Goal: Task Accomplishment & Management: Complete application form

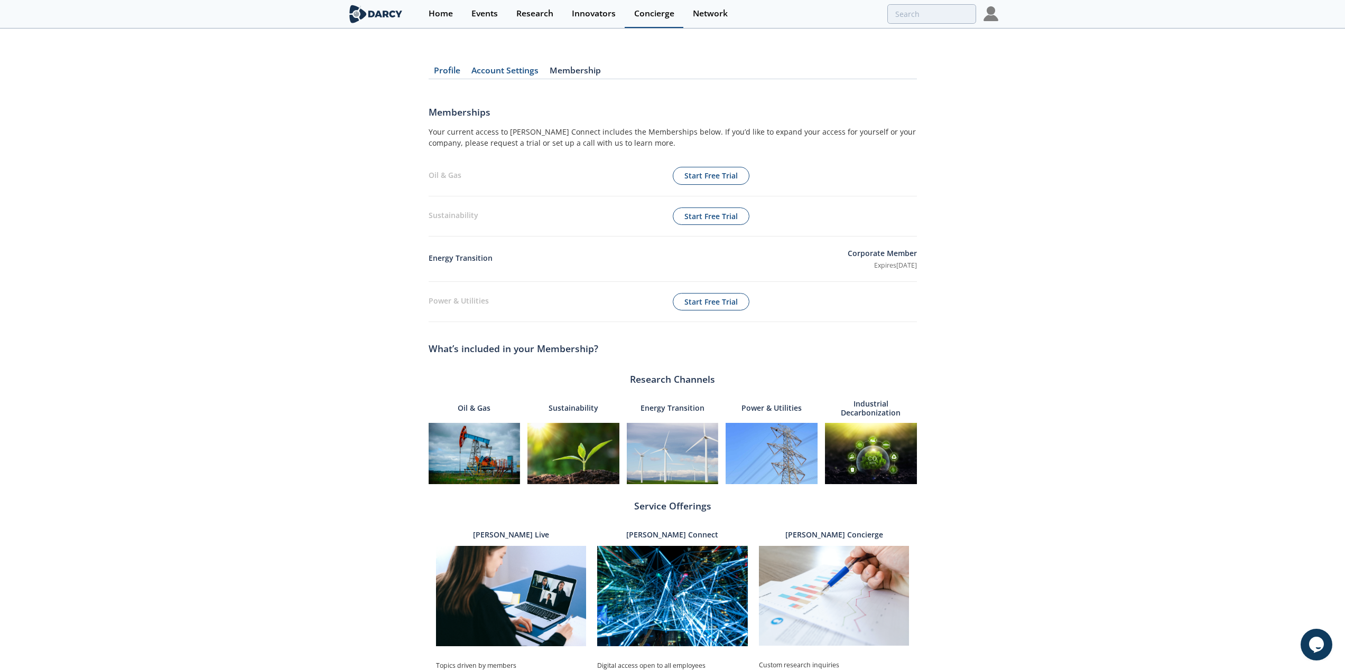
click at [670, 18] on div "Concierge" at bounding box center [654, 14] width 40 height 8
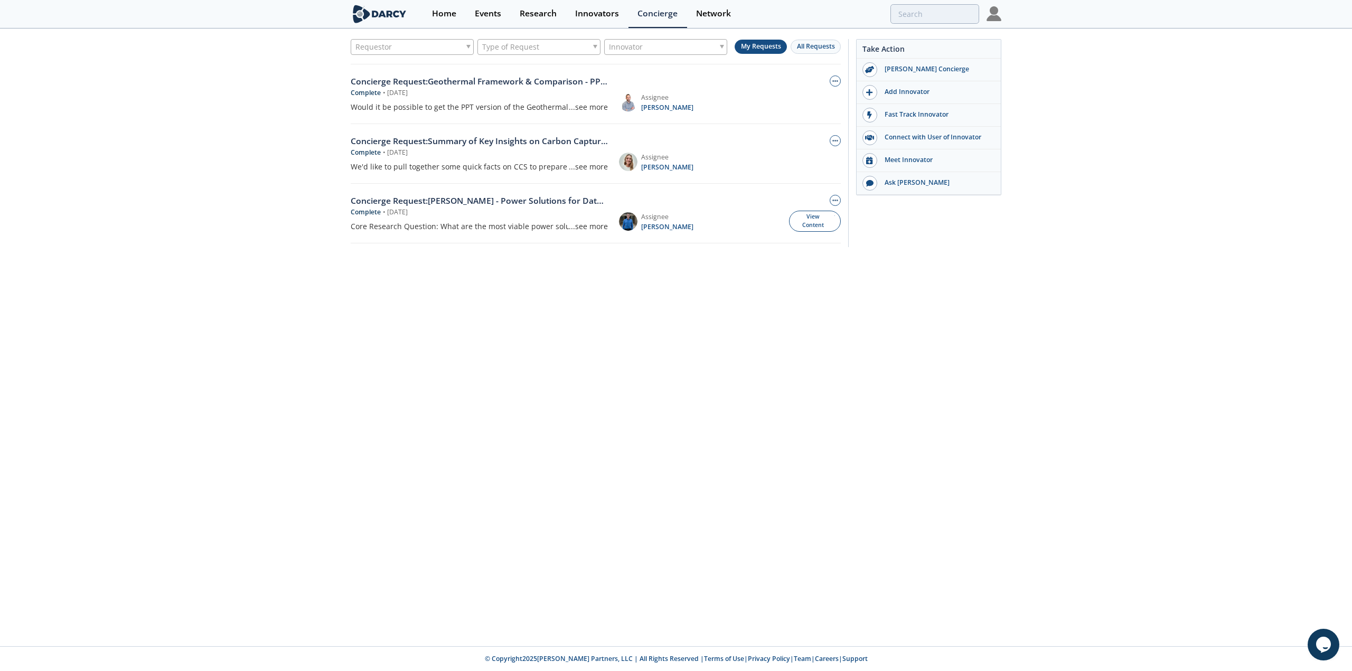
click at [444, 47] on div "Requestor" at bounding box center [412, 47] width 123 height 16
type input "c"
click at [240, 175] on div "Requestor Type of Request Innovator My Requests All Requests Concierge Request …" at bounding box center [676, 146] width 1352 height 232
click at [538, 41] on div "Type of Request" at bounding box center [539, 47] width 123 height 16
click at [502, 356] on div "Requestor Type of Request Innovator My Requests All Requests Concierge Request …" at bounding box center [676, 338] width 1352 height 617
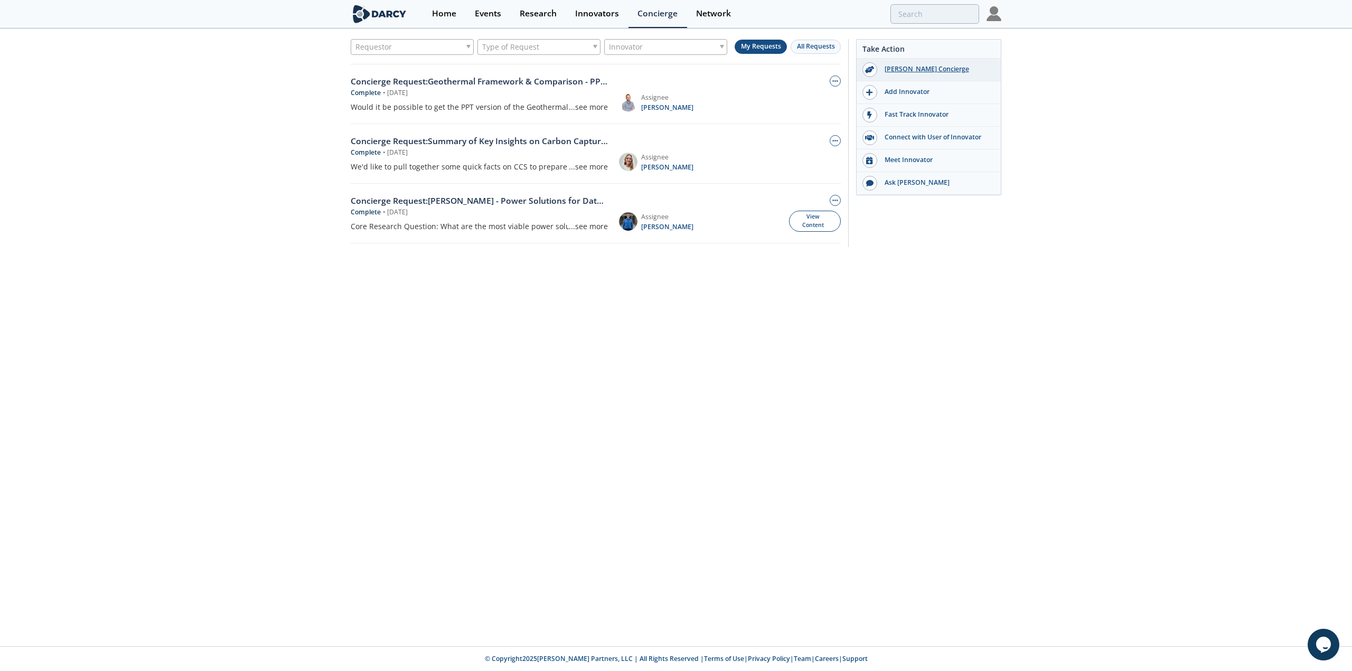
click at [906, 67] on div "[PERSON_NAME] Concierge" at bounding box center [937, 69] width 118 height 10
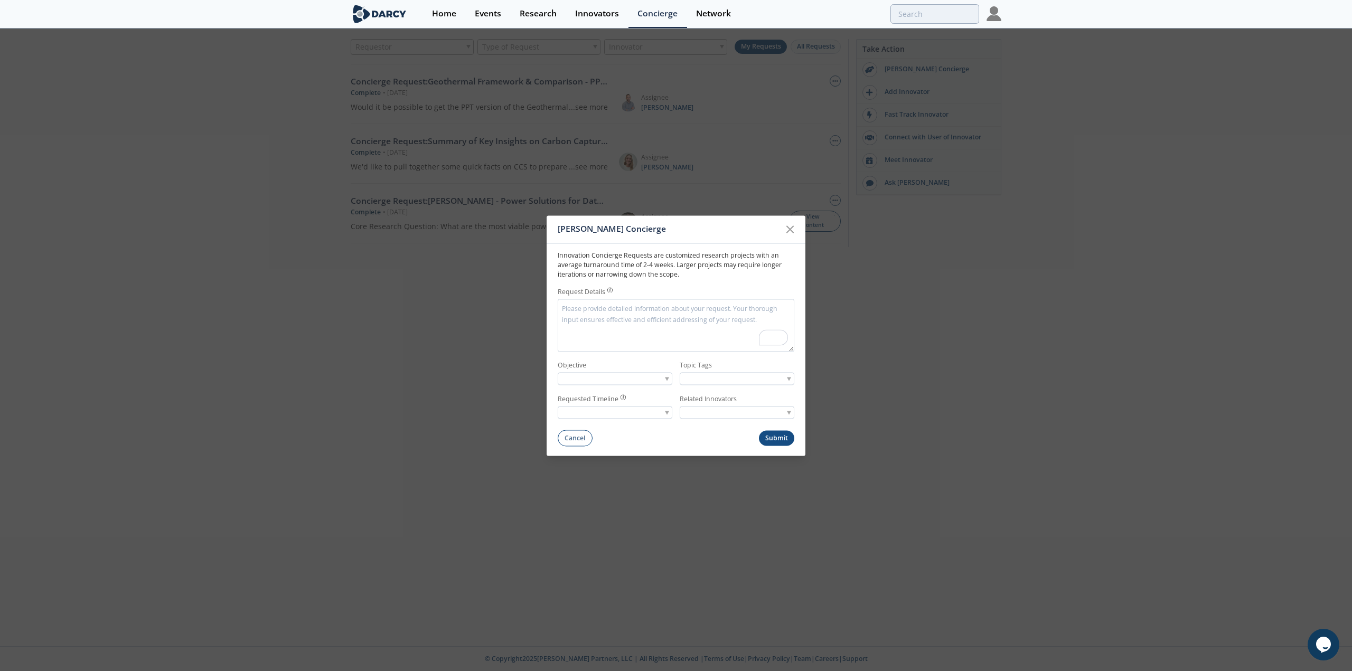
click at [606, 316] on textarea "Request Details" at bounding box center [676, 325] width 237 height 53
type textarea "I'm looking for a simple cost comparison of power sources, similar to the level…"
click at [620, 372] on div at bounding box center [615, 378] width 115 height 13
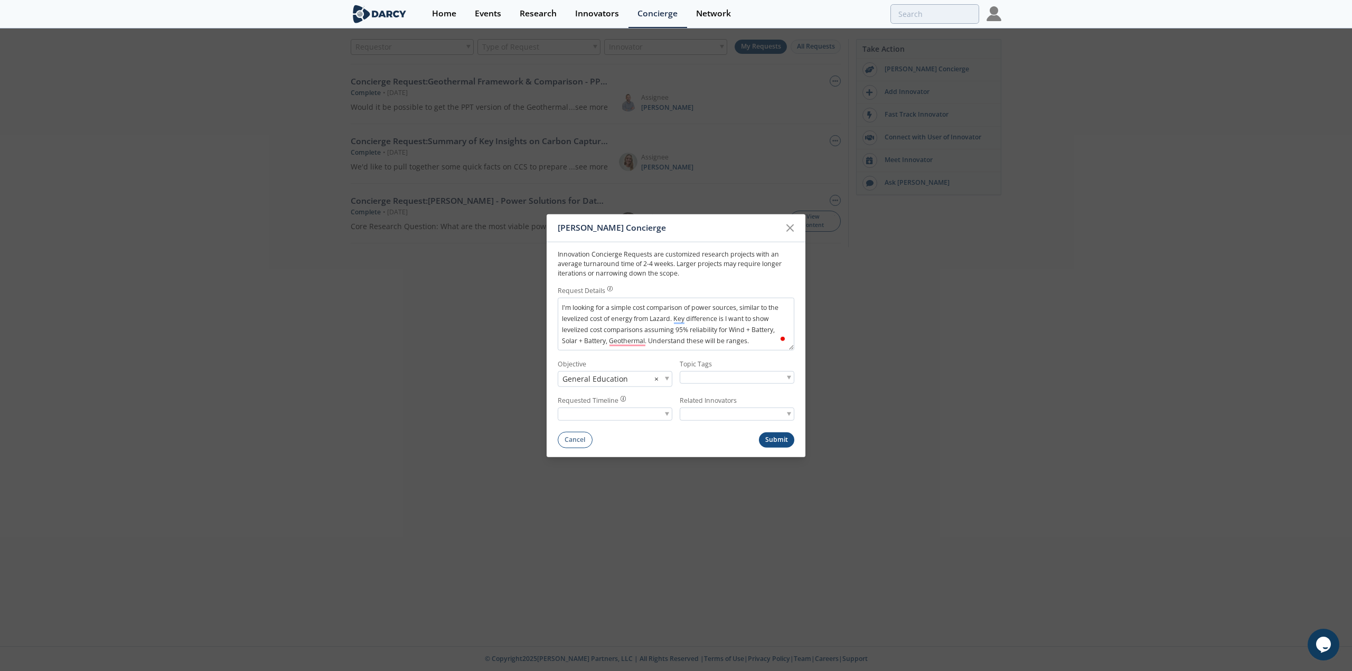
click at [630, 415] on div at bounding box center [615, 414] width 115 height 13
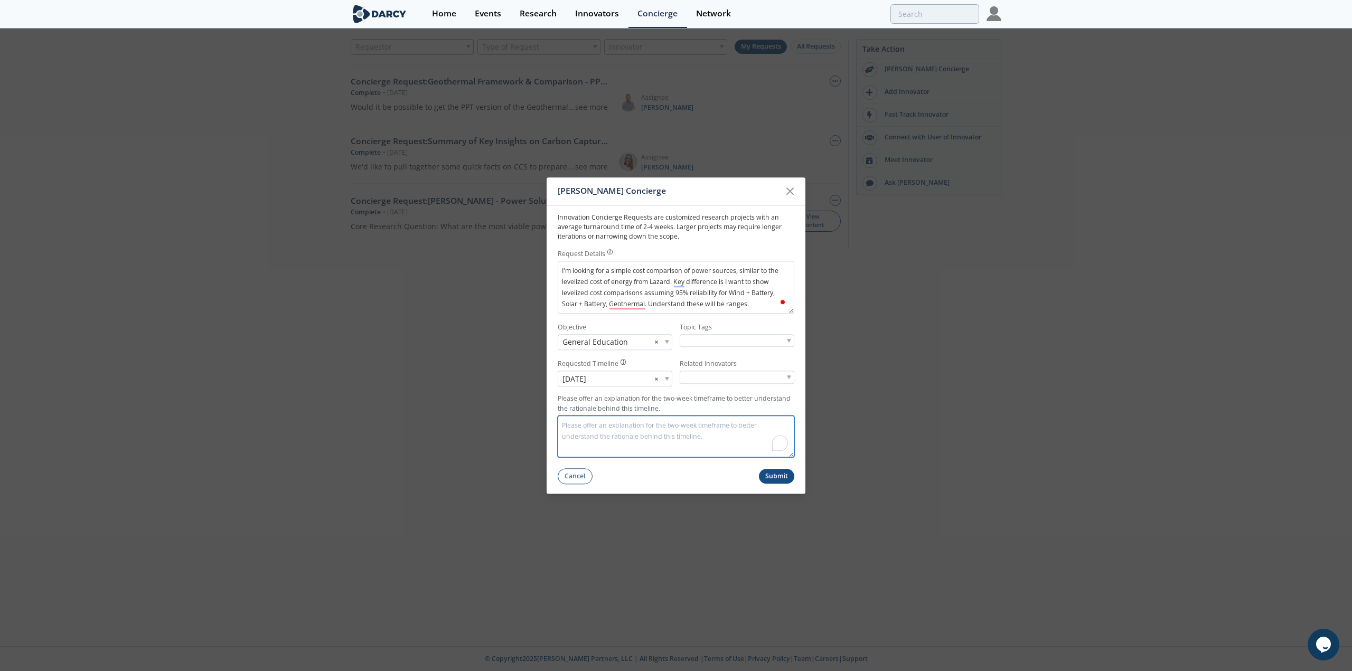
click at [624, 426] on textarea "Please offer an explanation for the two-week timeframe to better understand the…" at bounding box center [676, 437] width 237 height 42
click at [632, 425] on textarea "Please offer an explanation for the two-week timeframe to better understand the…" at bounding box center [676, 437] width 237 height 42
type textarea "T"
type textarea "Urgent need for an investment memo and I'm hopeful this is something [PERSON_NA…"
click at [720, 378] on input "search" at bounding box center [720, 377] width 80 height 11
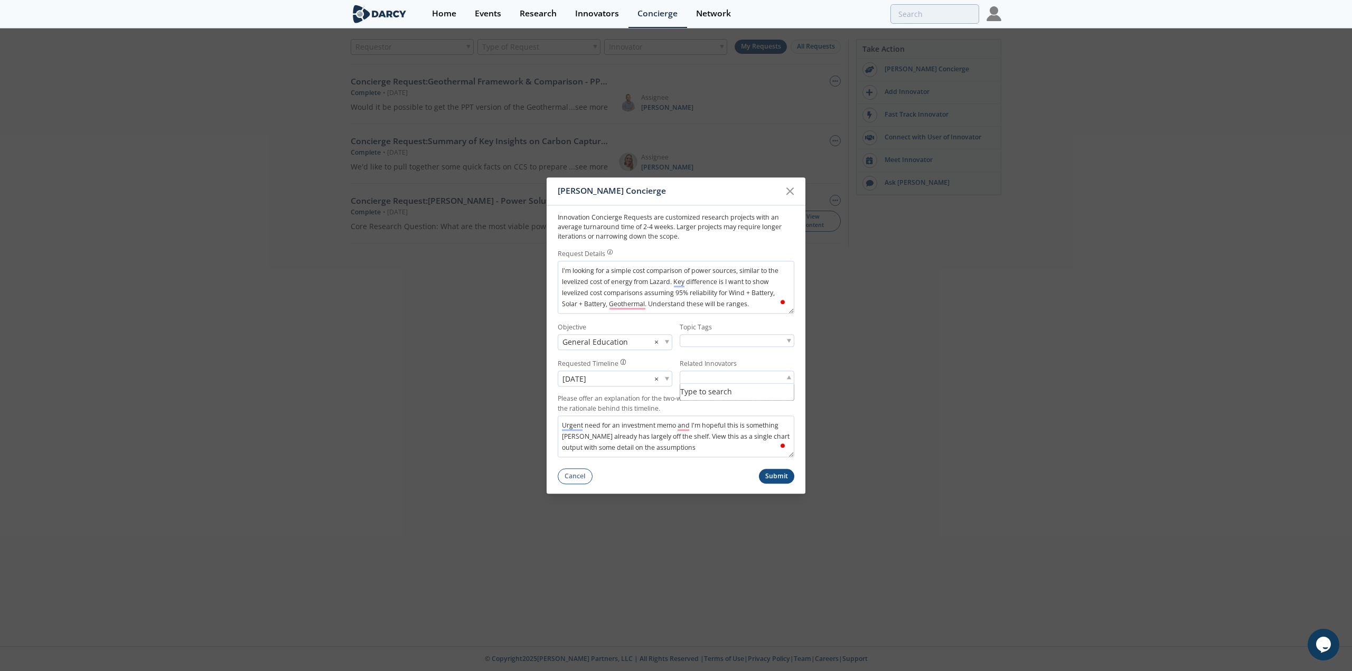
click at [727, 334] on div "Topic Tags" at bounding box center [737, 336] width 115 height 27
click at [727, 338] on input "search" at bounding box center [720, 340] width 80 height 11
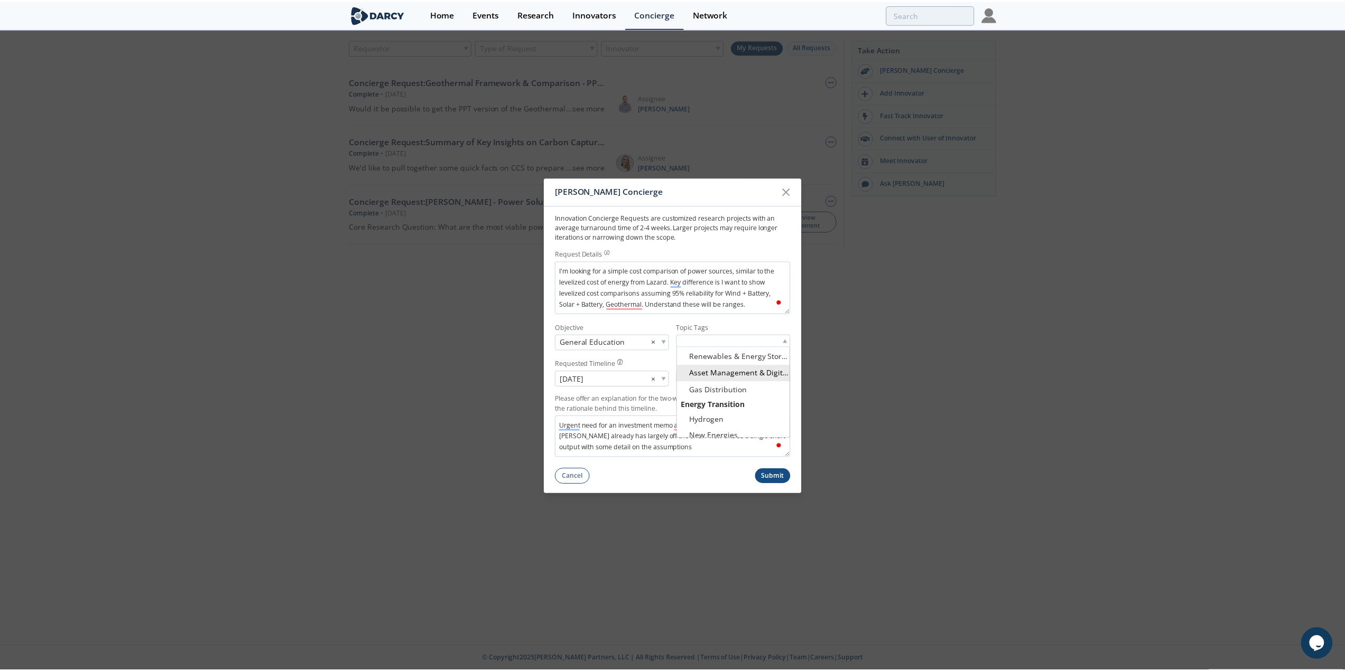
scroll to position [264, 0]
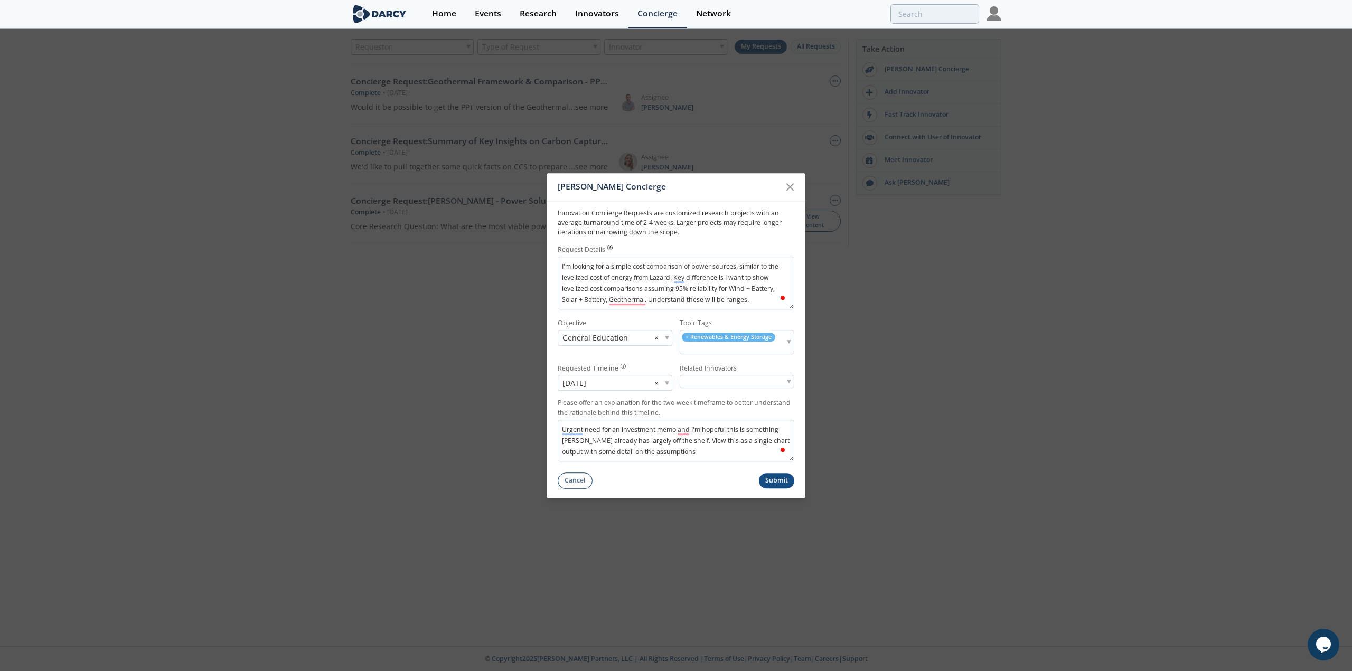
click at [778, 484] on button "Submit" at bounding box center [777, 480] width 36 height 15
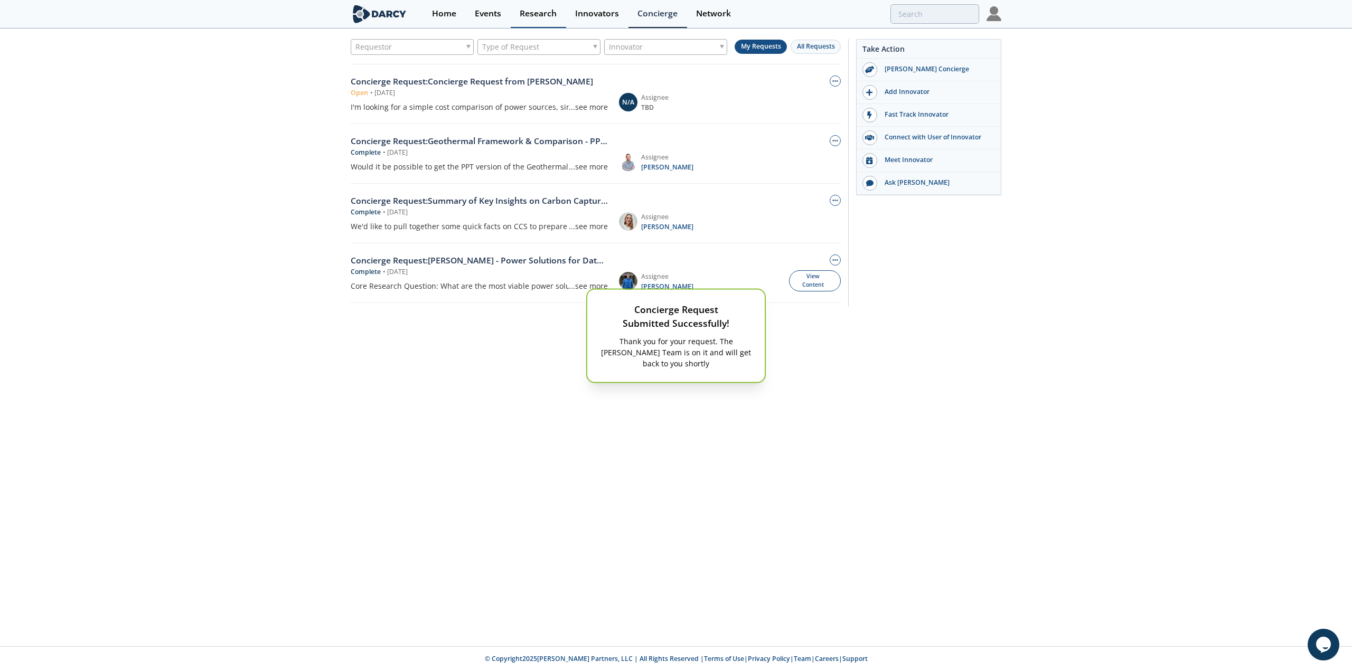
click at [551, 14] on div "Research" at bounding box center [538, 14] width 37 height 8
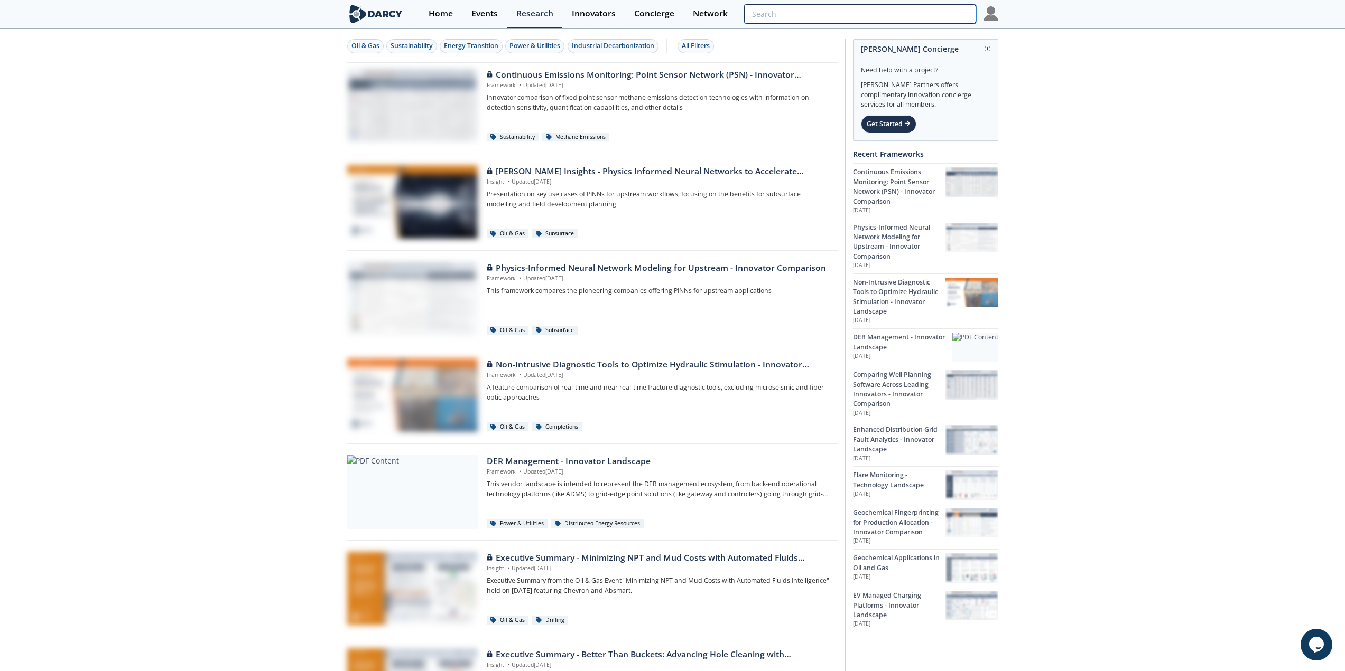
click at [946, 15] on input "search" at bounding box center [859, 14] width 231 height 20
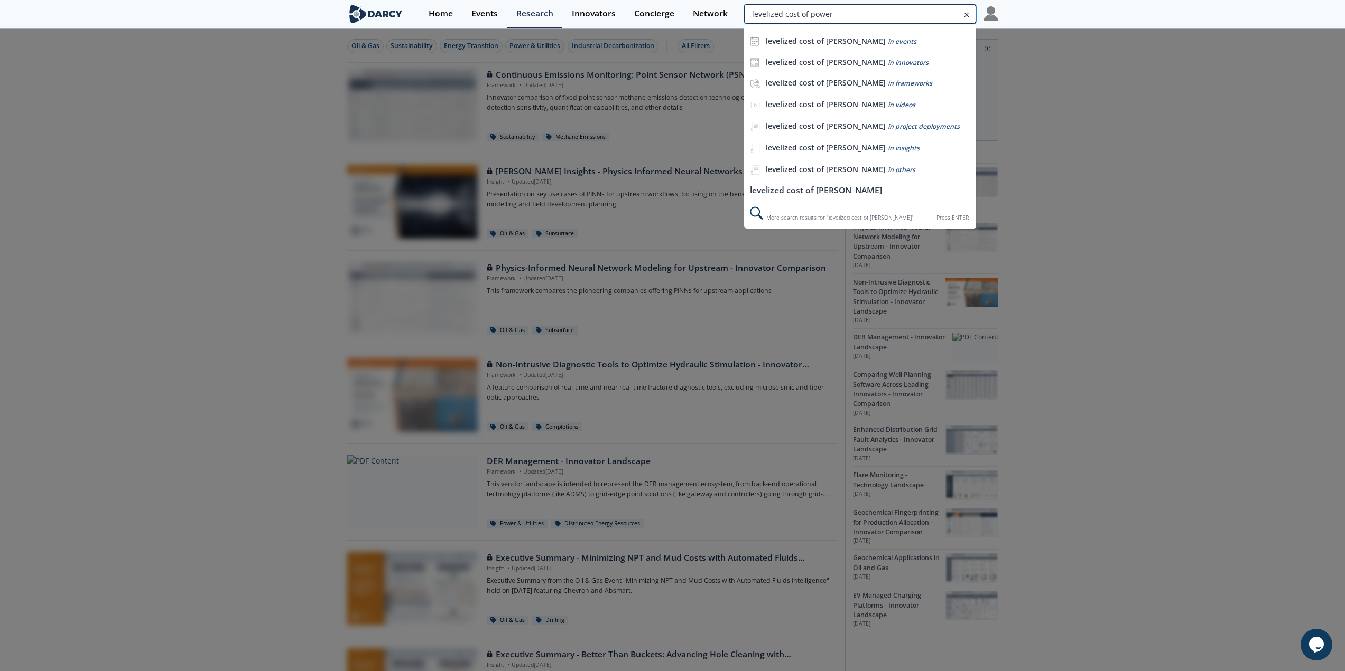
type input "levelized cost of power"
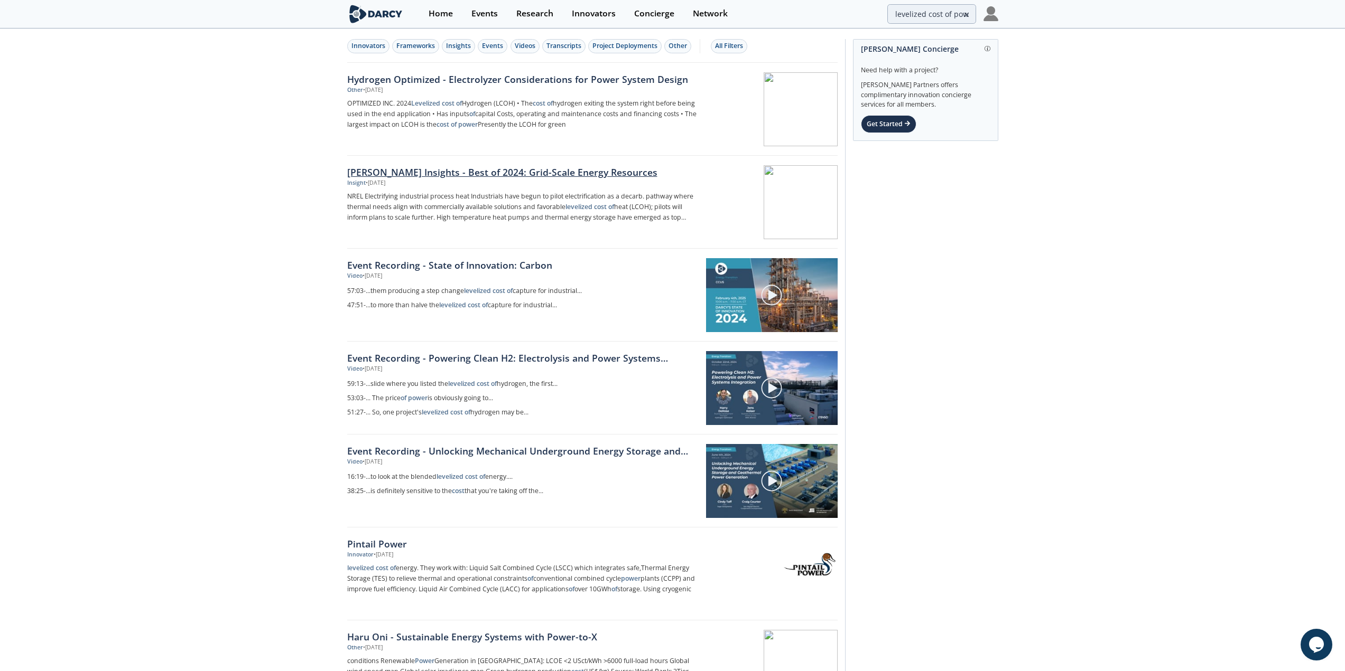
click at [576, 186] on div "Insight • [DATE]" at bounding box center [522, 183] width 350 height 8
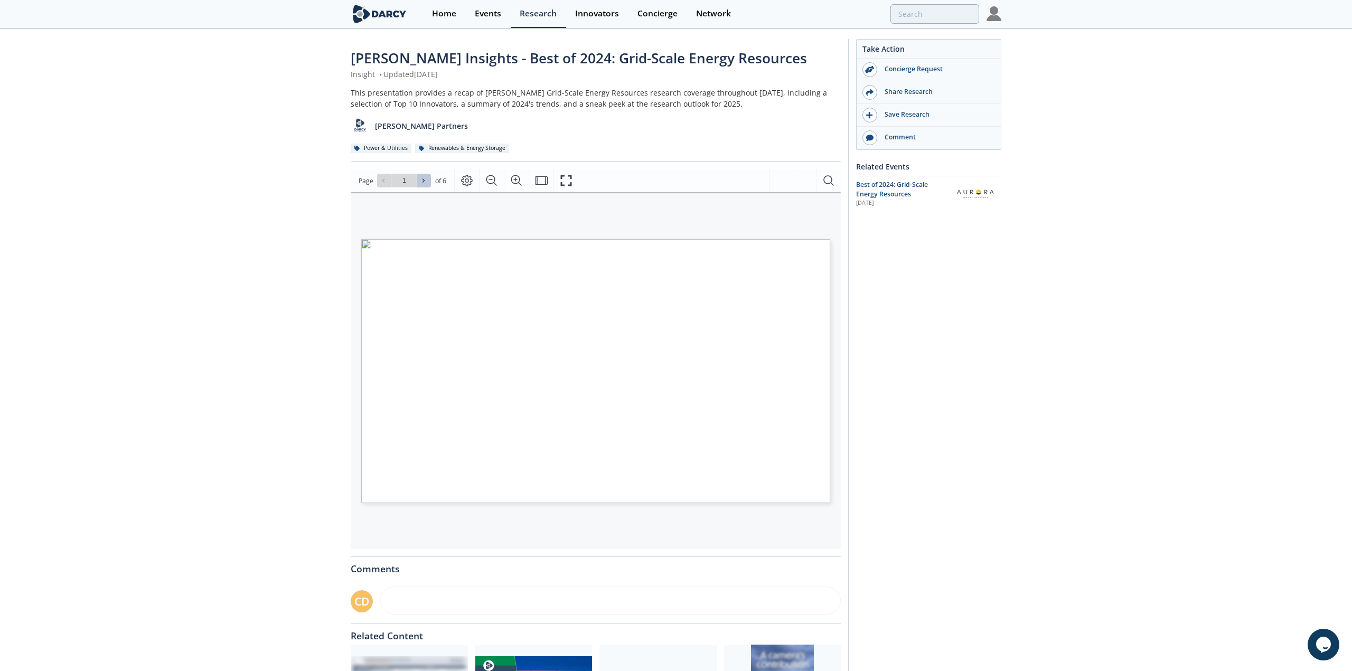
click at [425, 185] on button at bounding box center [424, 181] width 14 height 14
click at [426, 182] on icon at bounding box center [424, 181] width 6 height 6
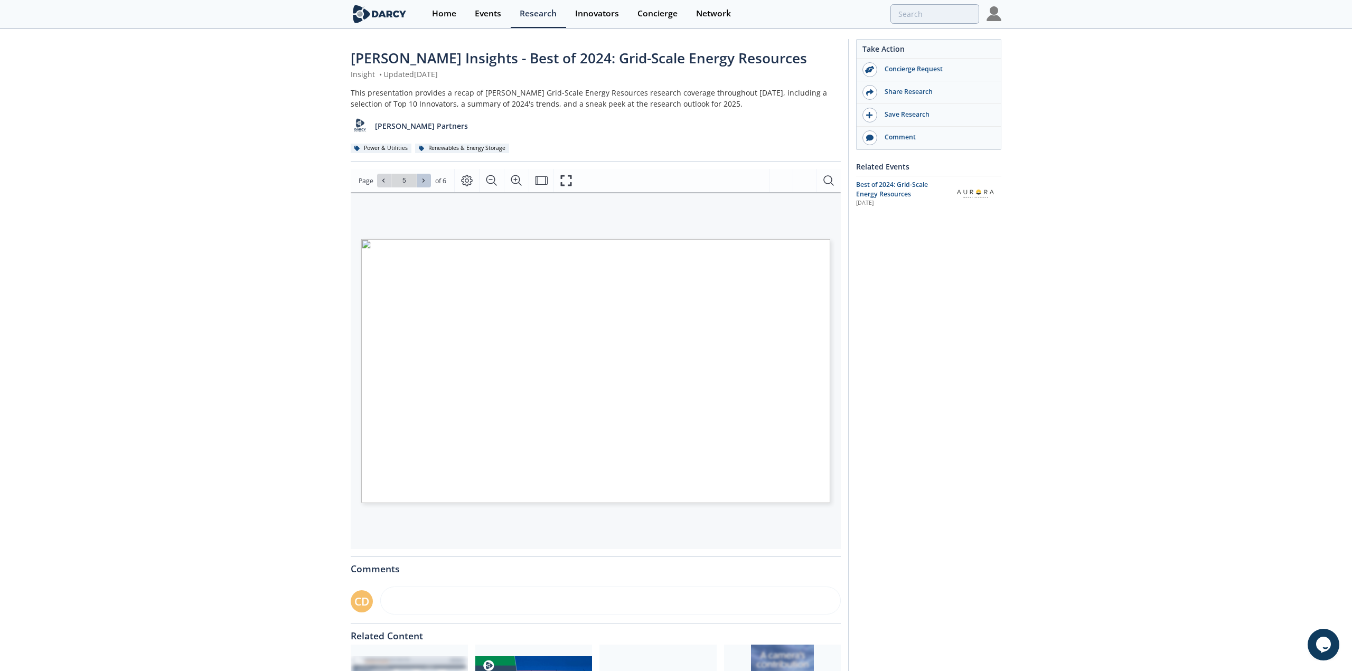
type input "6"
click at [426, 182] on div "Go to Page 6" at bounding box center [404, 181] width 54 height 14
